Goal: Task Accomplishment & Management: Manage account settings

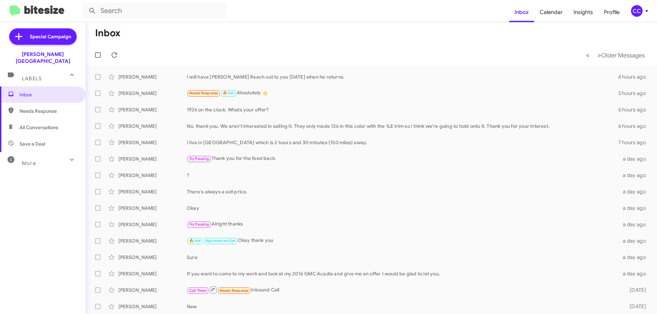
click at [28, 108] on span "Needs Response" at bounding box center [48, 111] width 58 height 7
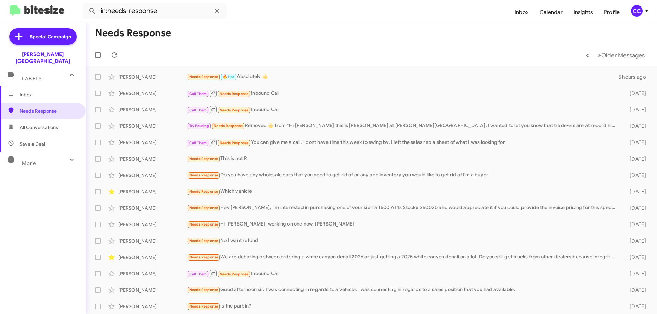
click at [37, 124] on span "All Conversations" at bounding box center [38, 127] width 39 height 7
type input "in:all-conversations"
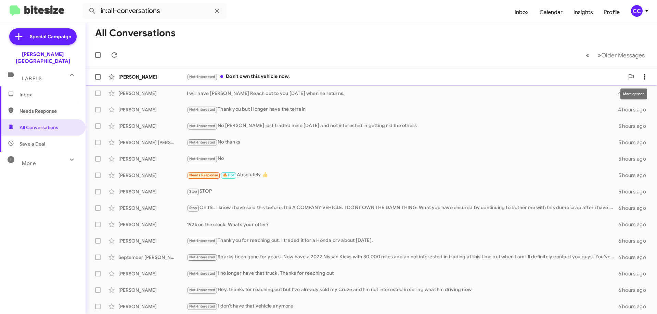
click at [642, 75] on icon at bounding box center [644, 77] width 8 height 8
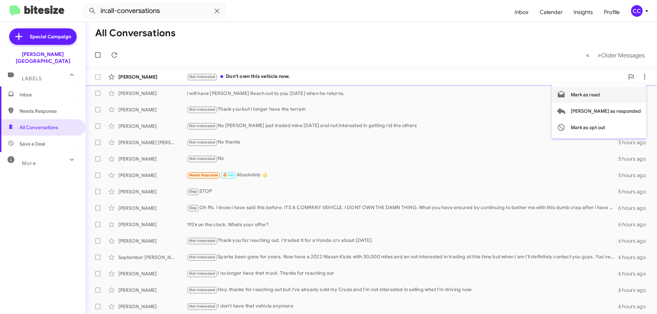
click at [600, 96] on span "Mark as read" at bounding box center [585, 95] width 29 height 16
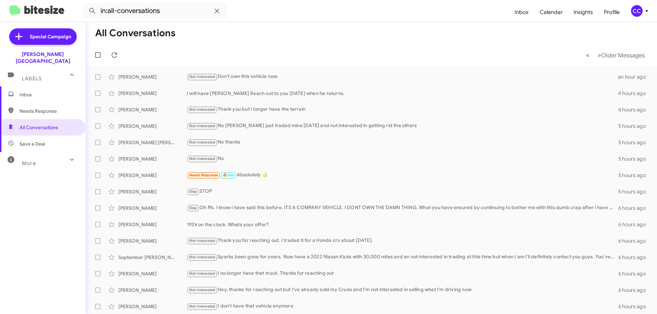
click at [28, 91] on span "Inbox" at bounding box center [48, 94] width 58 height 7
